Goal: Check status

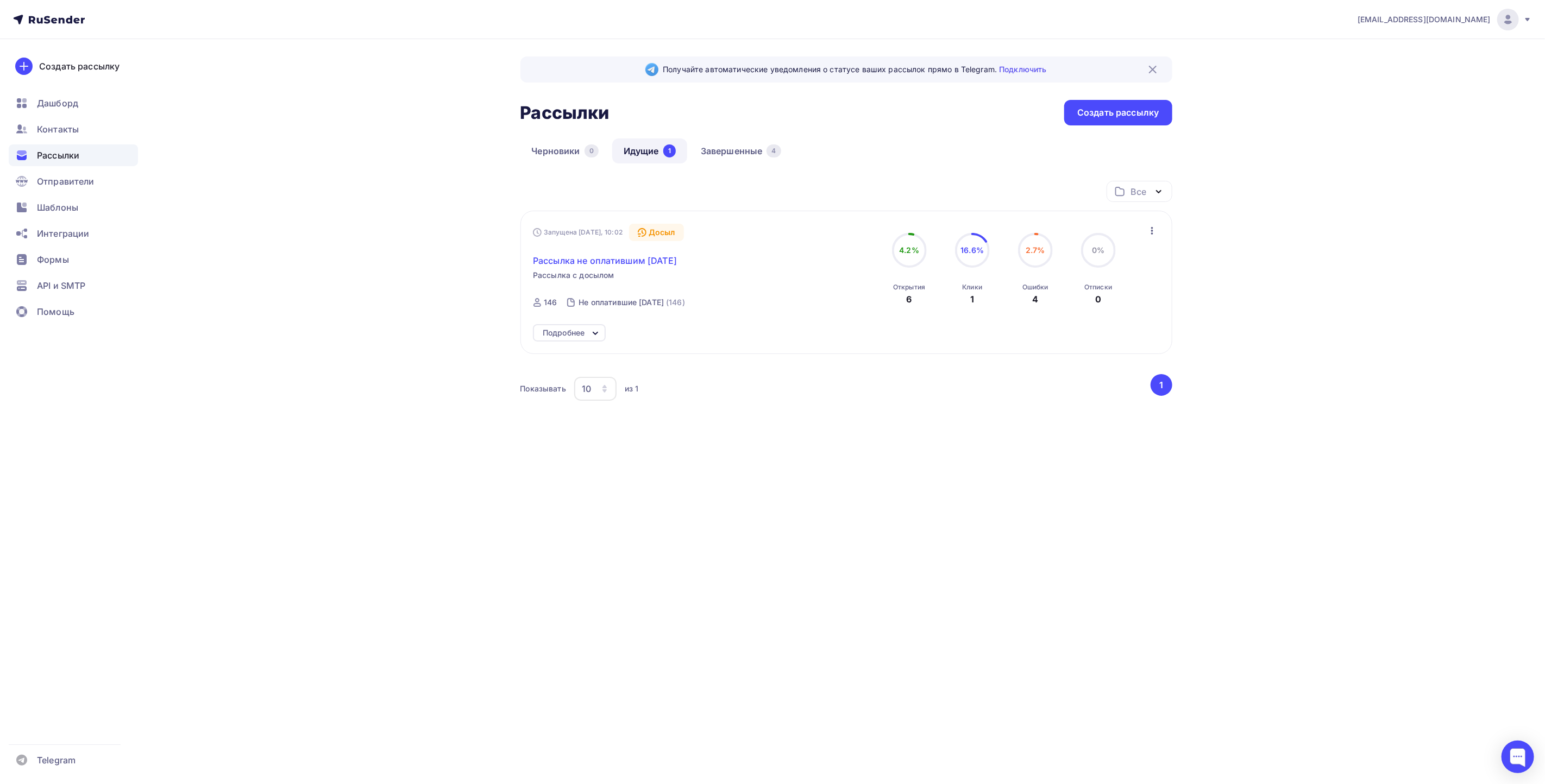
click at [648, 259] on span "Рассылка не оплатившим [DATE]" at bounding box center [605, 260] width 144 height 13
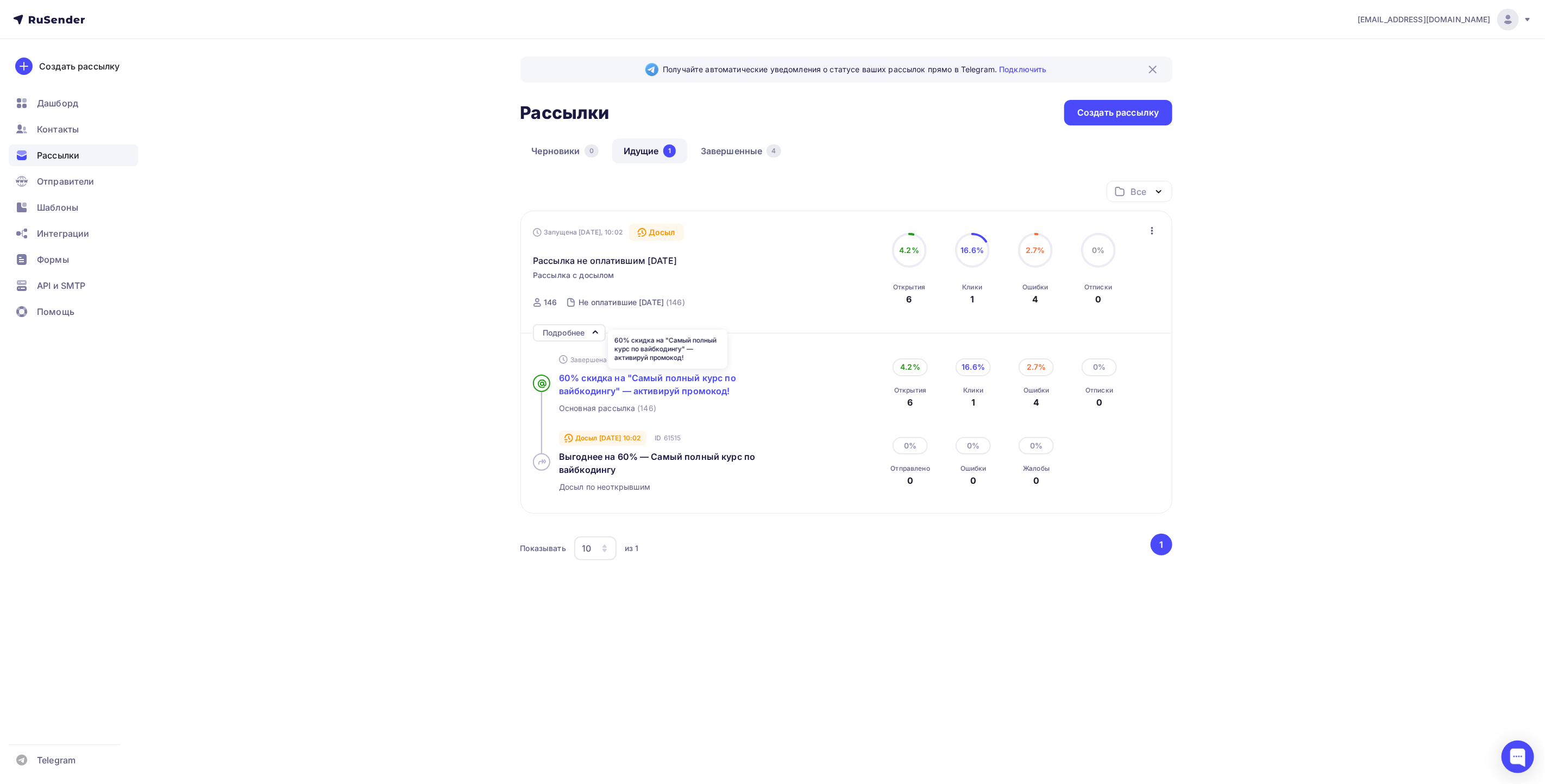
click at [674, 382] on span "60% скидка на "Самый полный курс по вайбкодингу" — активируй промокод!" at bounding box center [647, 384] width 177 height 24
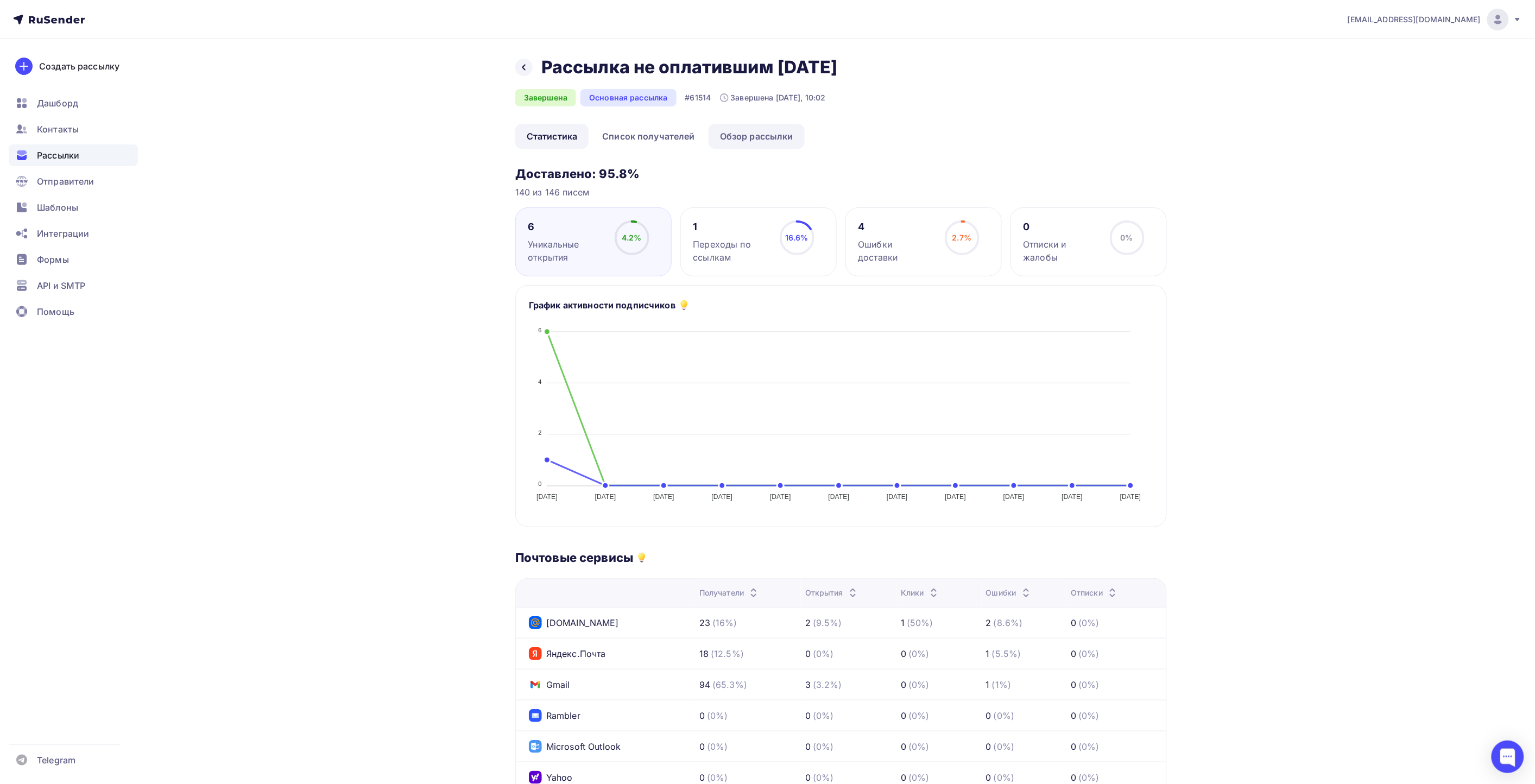
click at [745, 149] on link "Обзор рассылки" at bounding box center [756, 136] width 96 height 25
